Goal: Information Seeking & Learning: Find specific fact

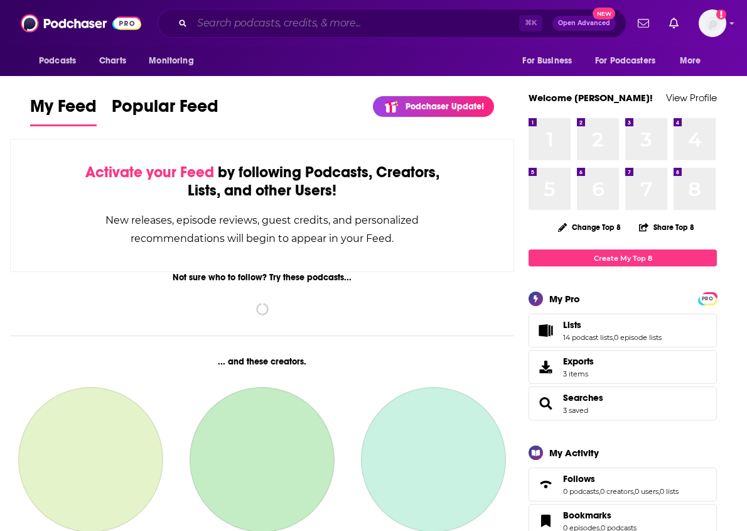
click at [254, 19] on input "Search podcasts, credits, & more..." at bounding box center [355, 23] width 327 height 20
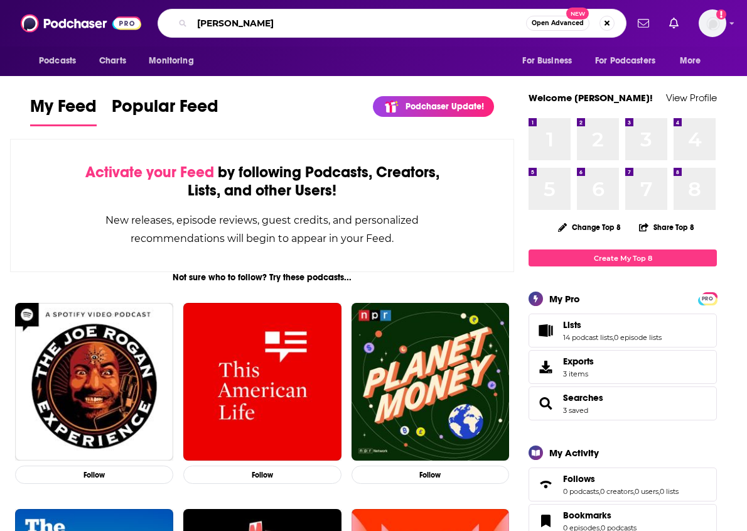
type input "[PERSON_NAME]"
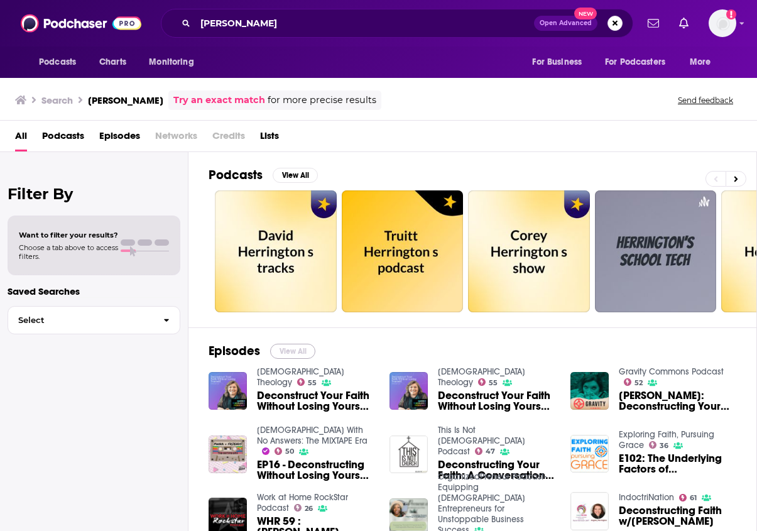
click at [284, 350] on button "View All" at bounding box center [292, 350] width 45 height 15
